Goal: Find specific page/section: Find specific page/section

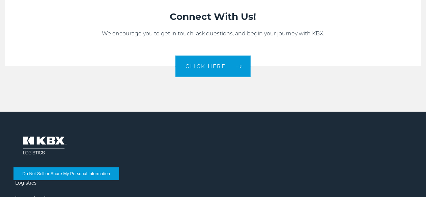
scroll to position [1426, 0]
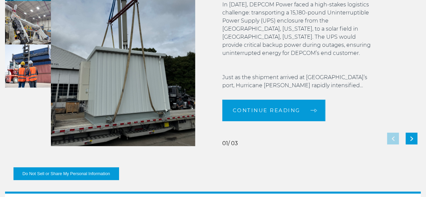
drag, startPoint x: 119, startPoint y: 102, endPoint x: 102, endPoint y: 22, distance: 81.9
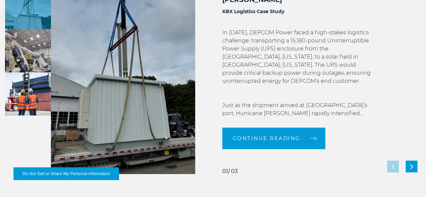
drag, startPoint x: 104, startPoint y: 16, endPoint x: 111, endPoint y: 3, distance: 14.4
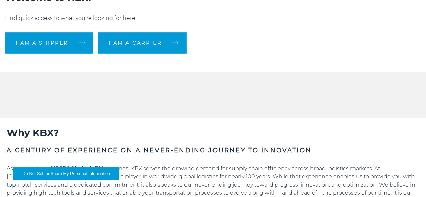
scroll to position [50, 0]
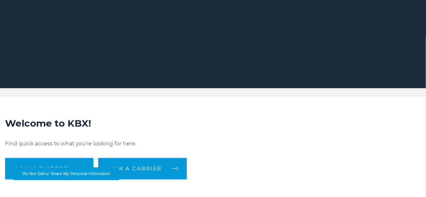
drag, startPoint x: 177, startPoint y: 103, endPoint x: 135, endPoint y: 5, distance: 106.4
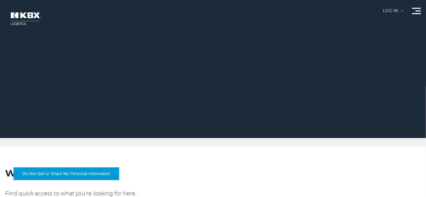
click at [0, 0] on link "Company" at bounding box center [0, 0] width 0 height 0
click at [0, 0] on ul "Our Solutions Trucking International RAIL" at bounding box center [0, 0] width 0 height 0
click at [0, 0] on link "RAIL" at bounding box center [0, 0] width 0 height 0
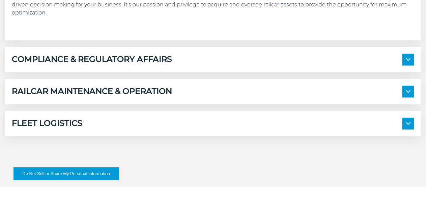
scroll to position [472, 0]
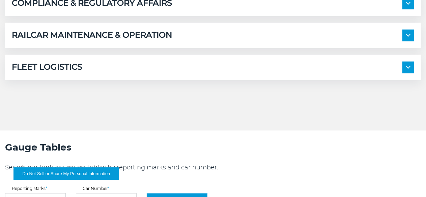
click at [402, 41] on span at bounding box center [408, 36] width 12 height 12
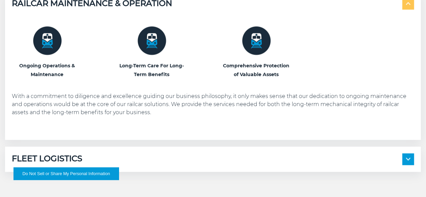
scroll to position [574, 0]
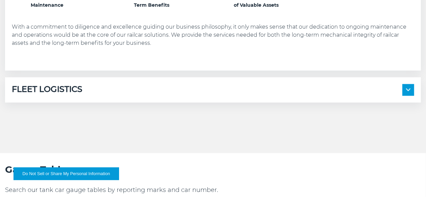
click at [402, 96] on span at bounding box center [408, 90] width 12 height 12
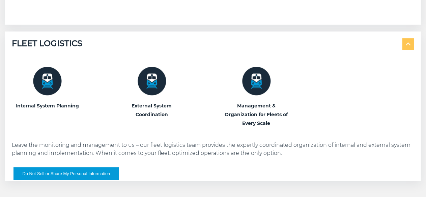
scroll to position [607, 0]
